Goal: Find specific page/section: Find specific page/section

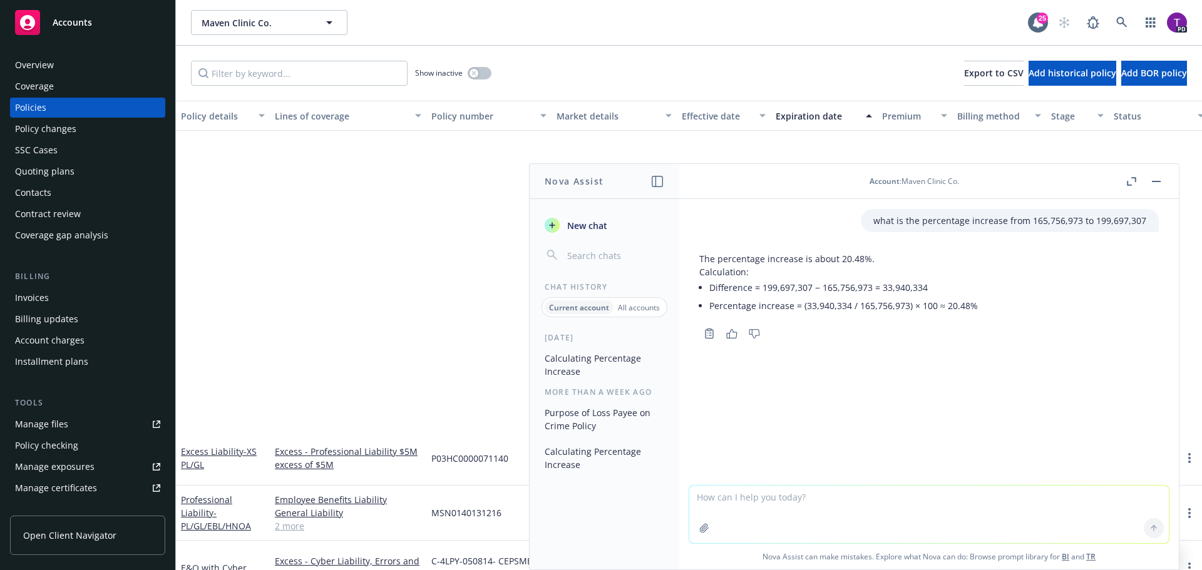
scroll to position [379, 0]
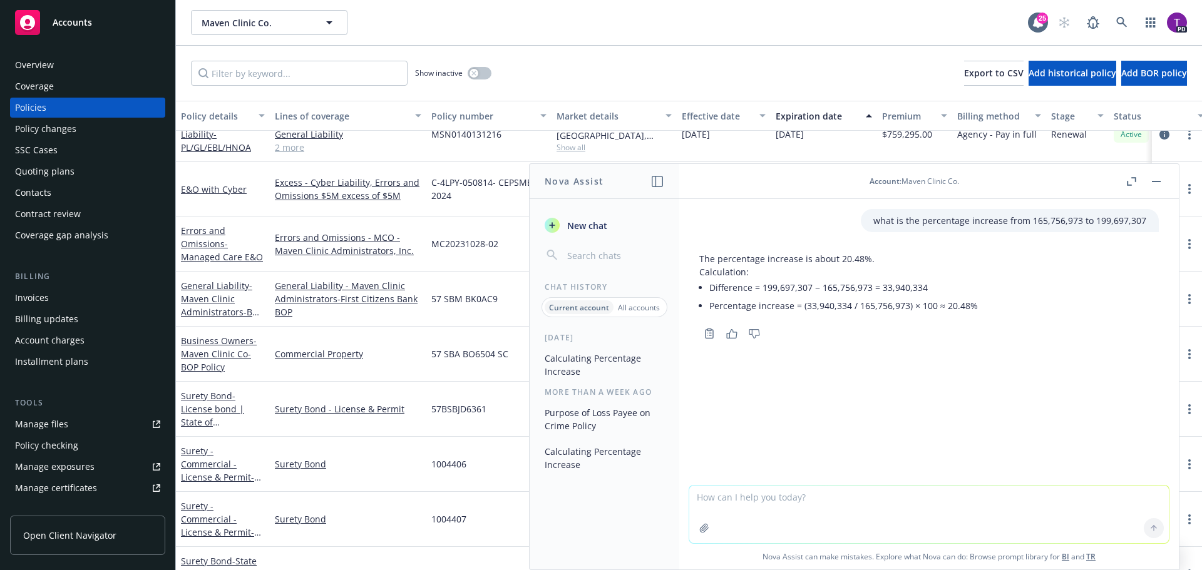
click at [1161, 181] on button "button" at bounding box center [1155, 181] width 15 height 15
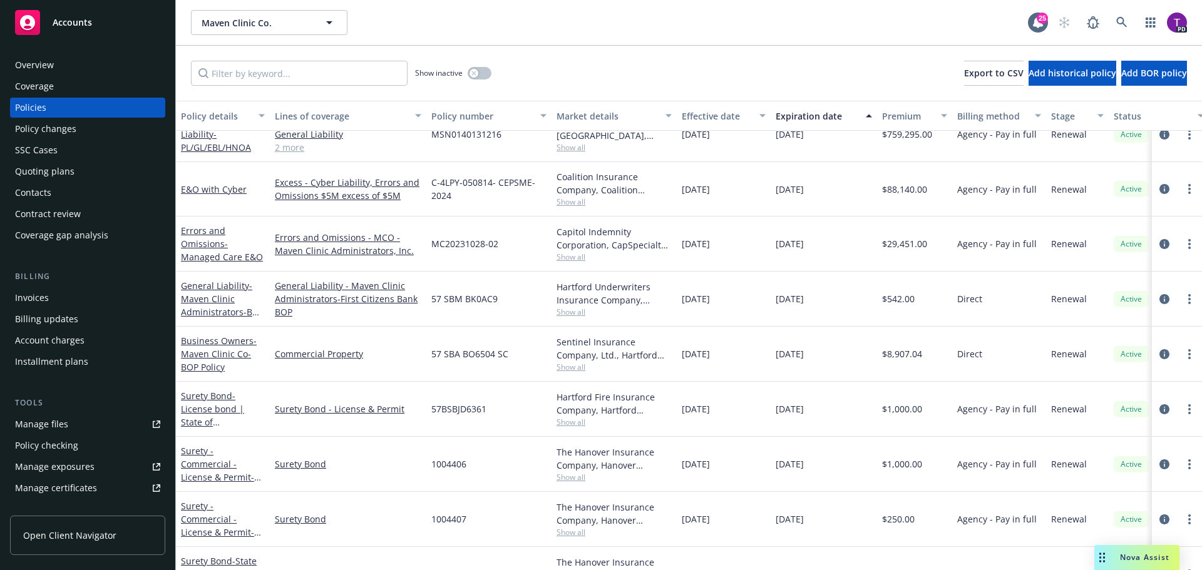
click at [71, 29] on div "Accounts" at bounding box center [87, 22] width 145 height 25
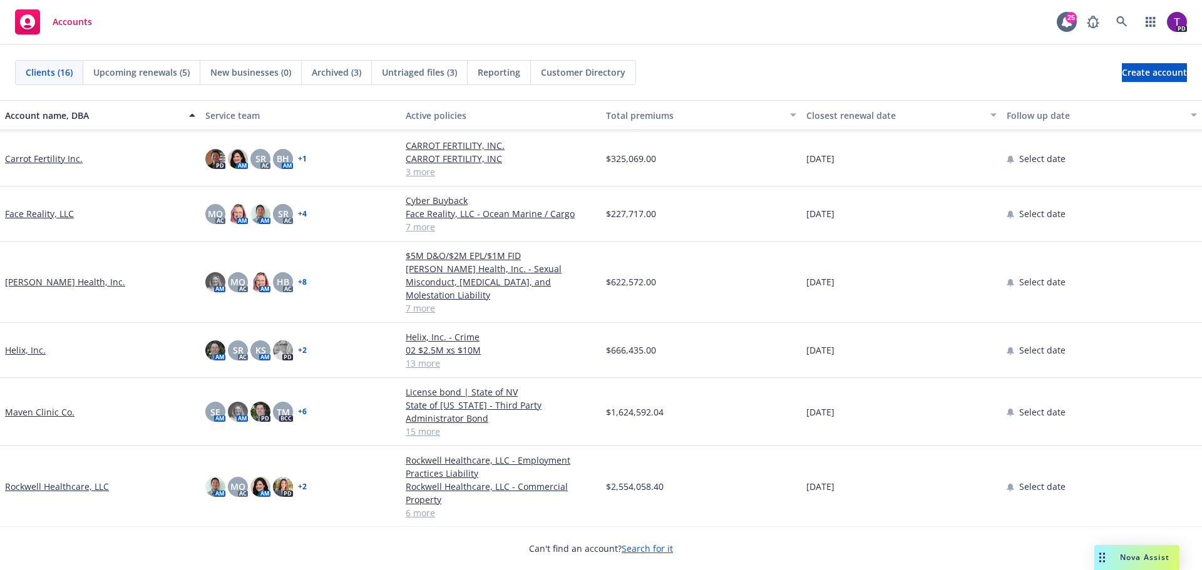
scroll to position [313, 0]
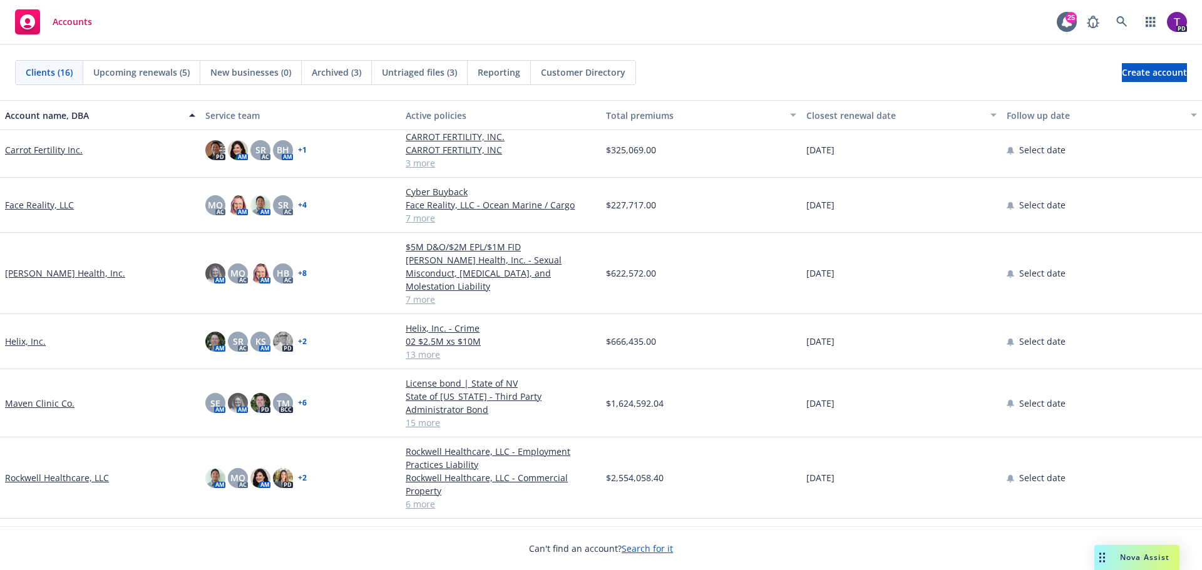
click at [38, 267] on link "[PERSON_NAME] Health, Inc." at bounding box center [65, 273] width 120 height 13
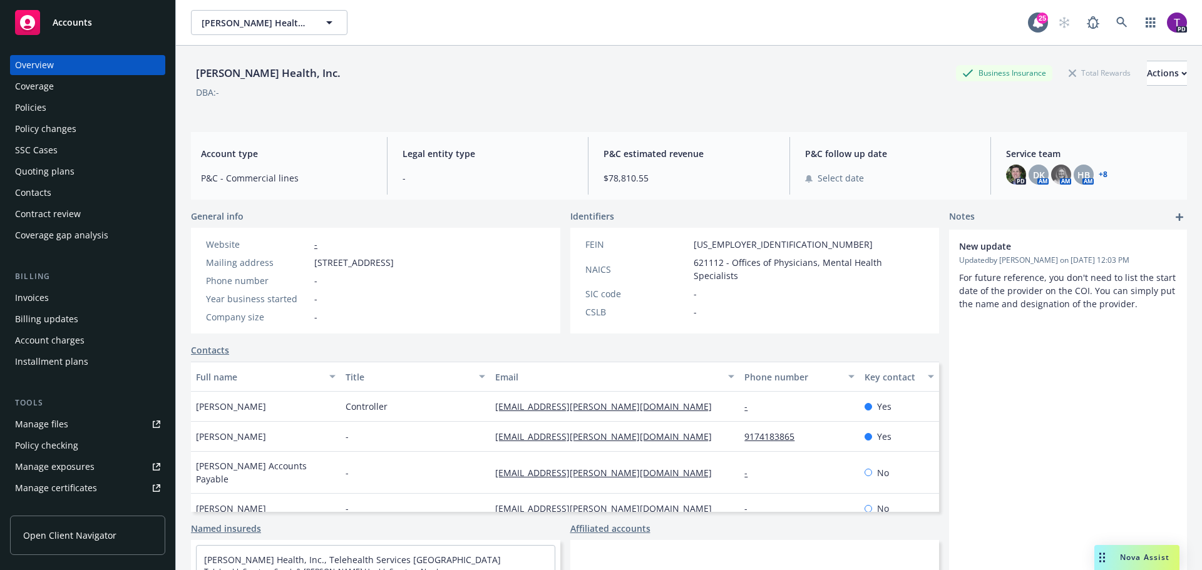
click at [32, 105] on div "Policies" at bounding box center [30, 108] width 31 height 20
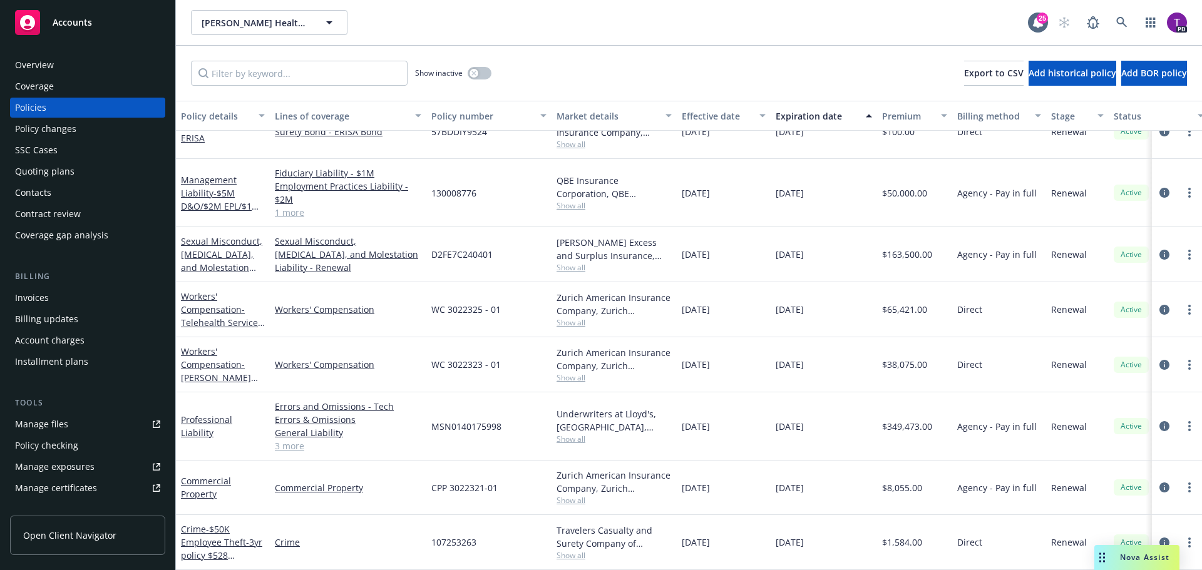
scroll to position [90, 0]
